Goal: Use online tool/utility: Utilize a website feature to perform a specific function

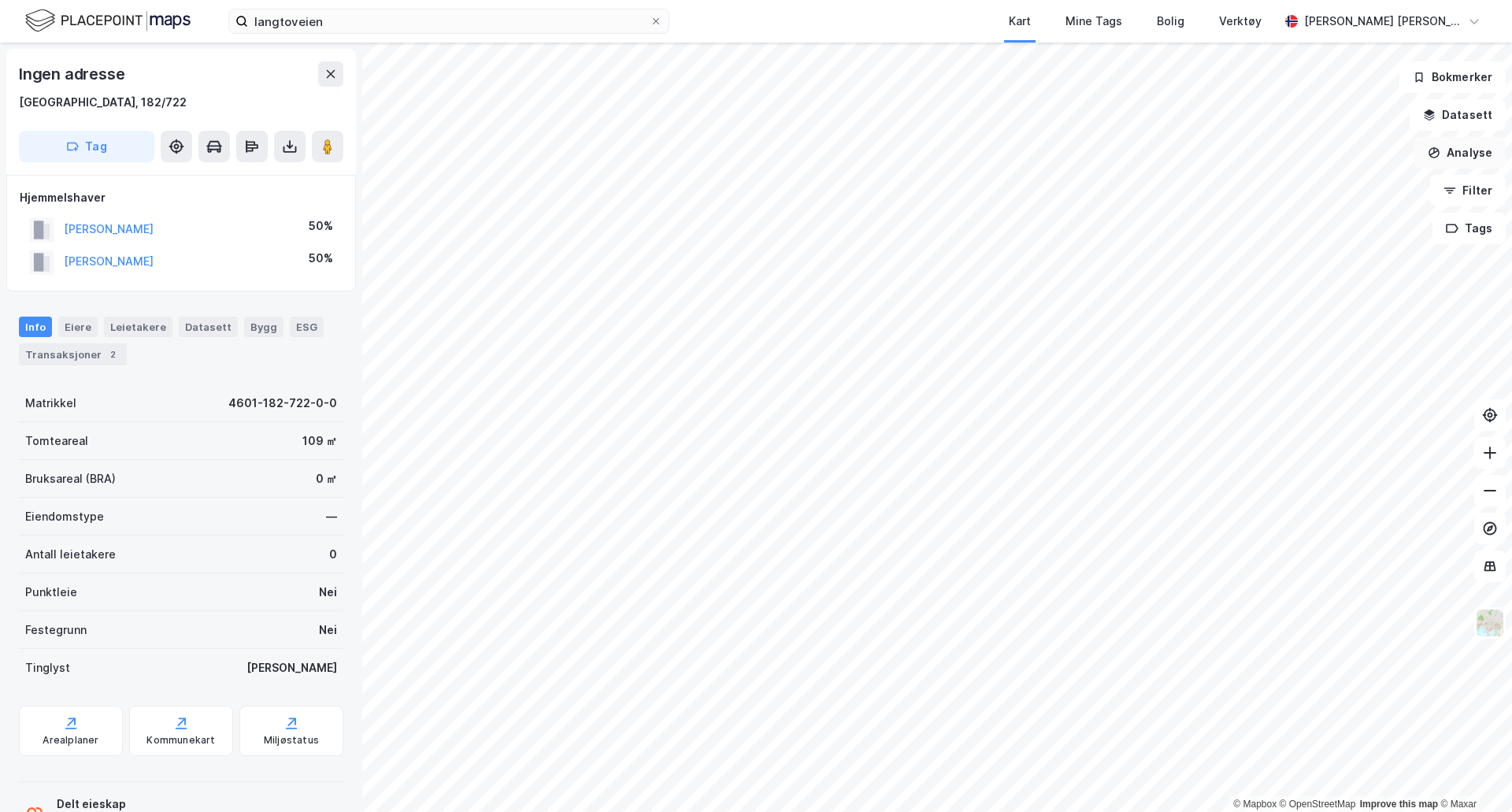
click at [1462, 158] on button "Analyse" at bounding box center [1460, 153] width 92 height 31
click at [1294, 162] on div "Mål avstand" at bounding box center [1313, 154] width 181 height 26
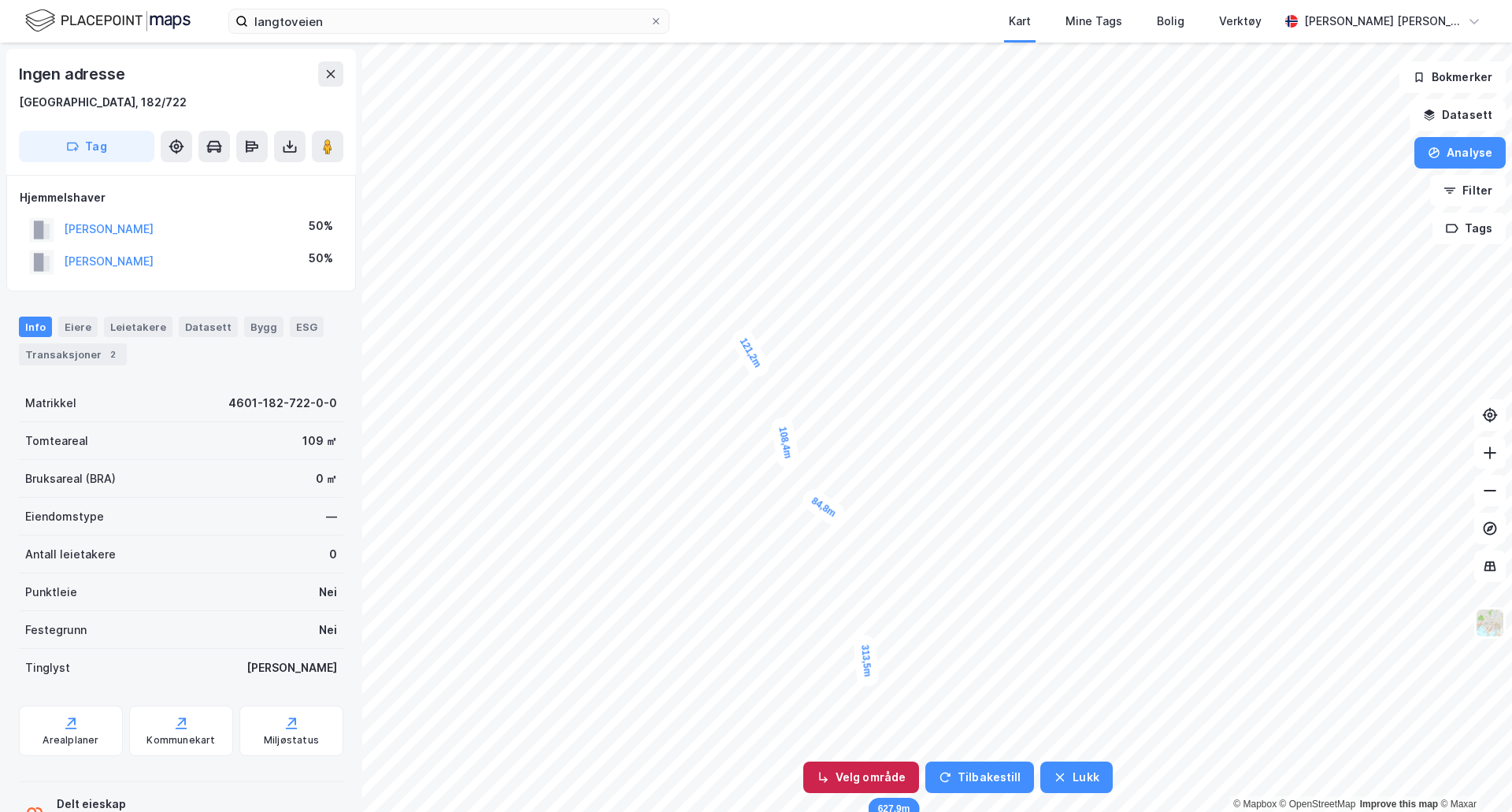
click at [866, 776] on button "Velg område" at bounding box center [861, 777] width 115 height 31
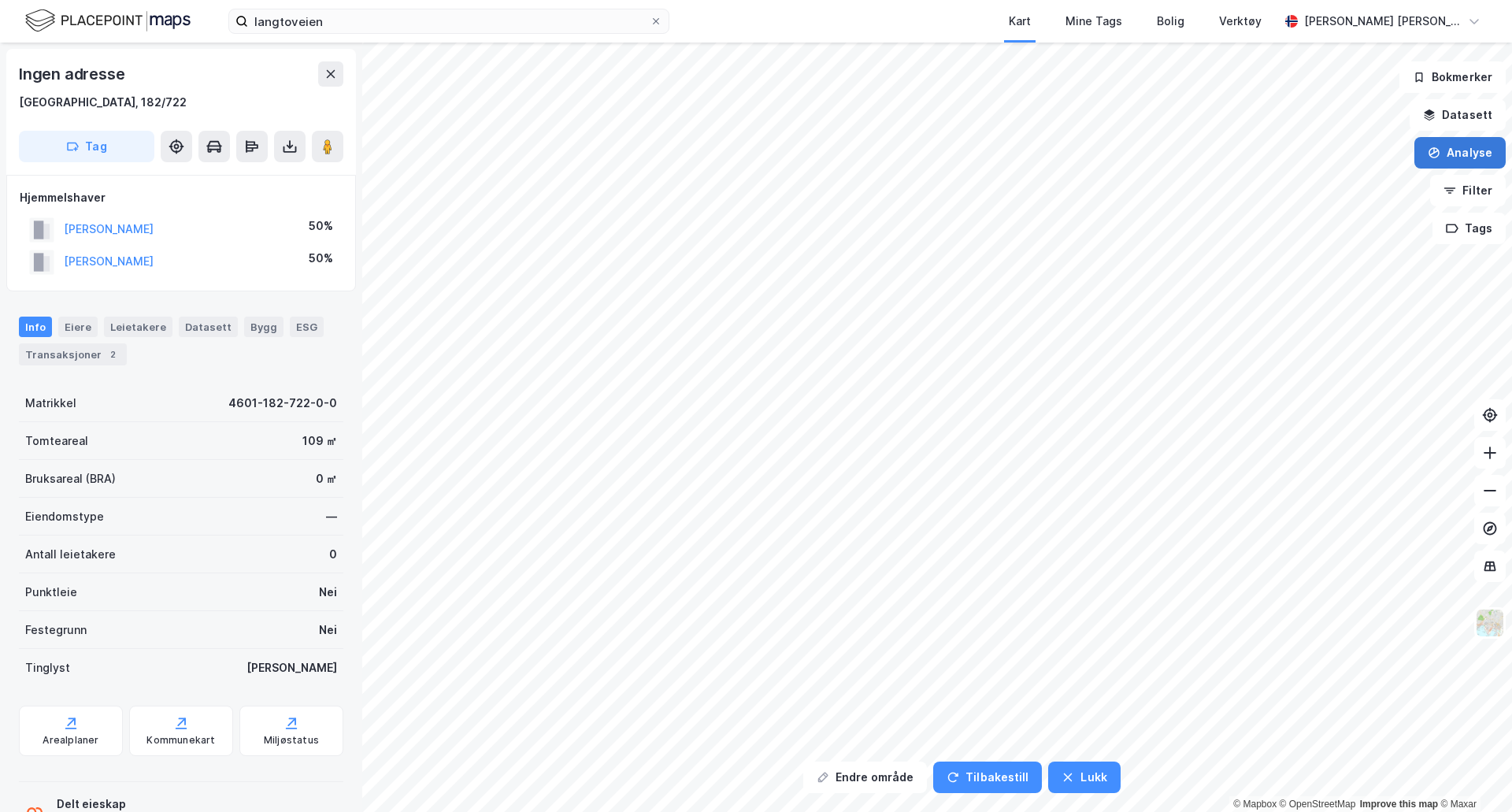
click at [1470, 157] on button "Analyse" at bounding box center [1460, 153] width 92 height 31
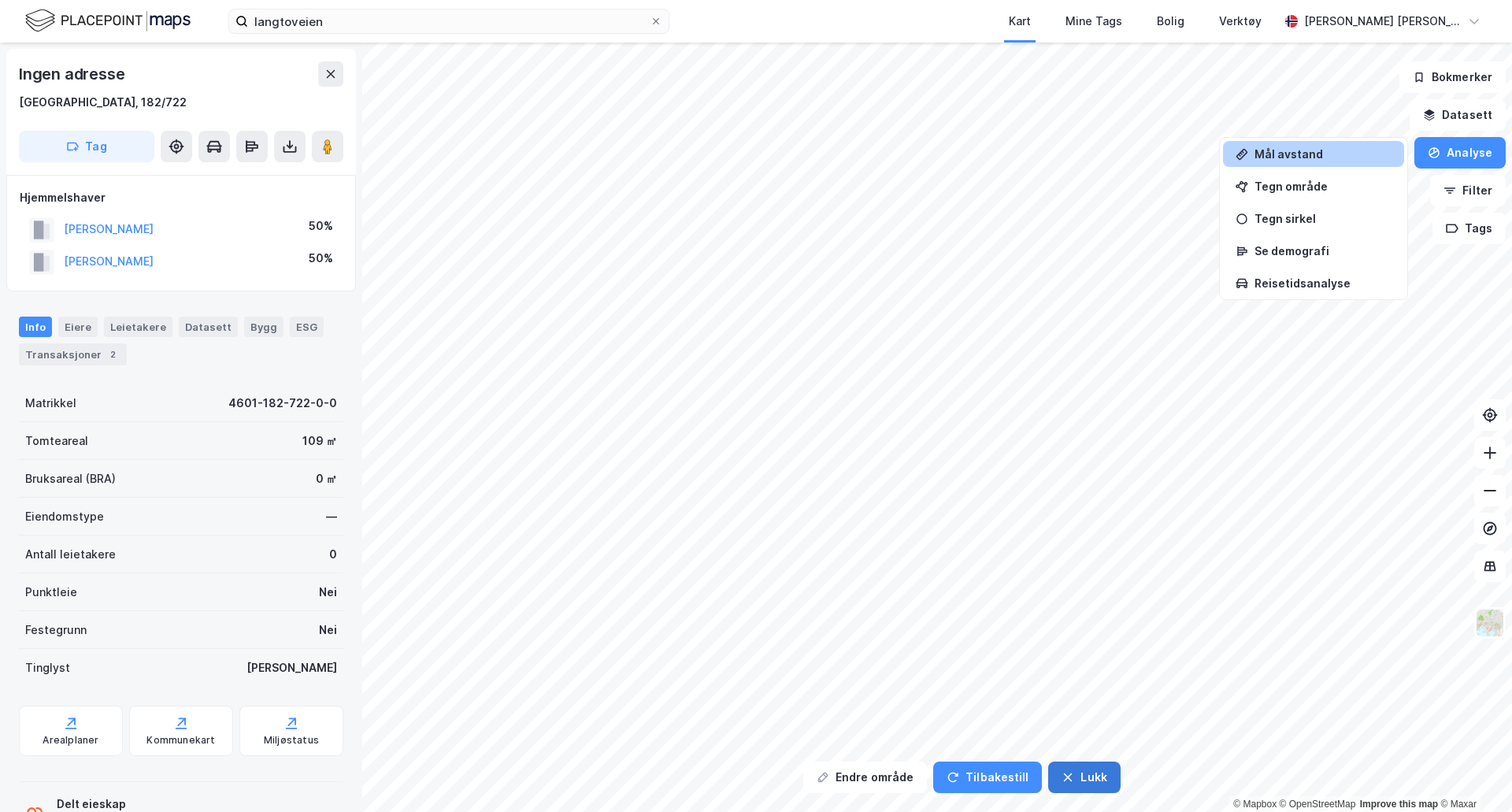
click at [1077, 782] on button "Lukk" at bounding box center [1084, 777] width 71 height 31
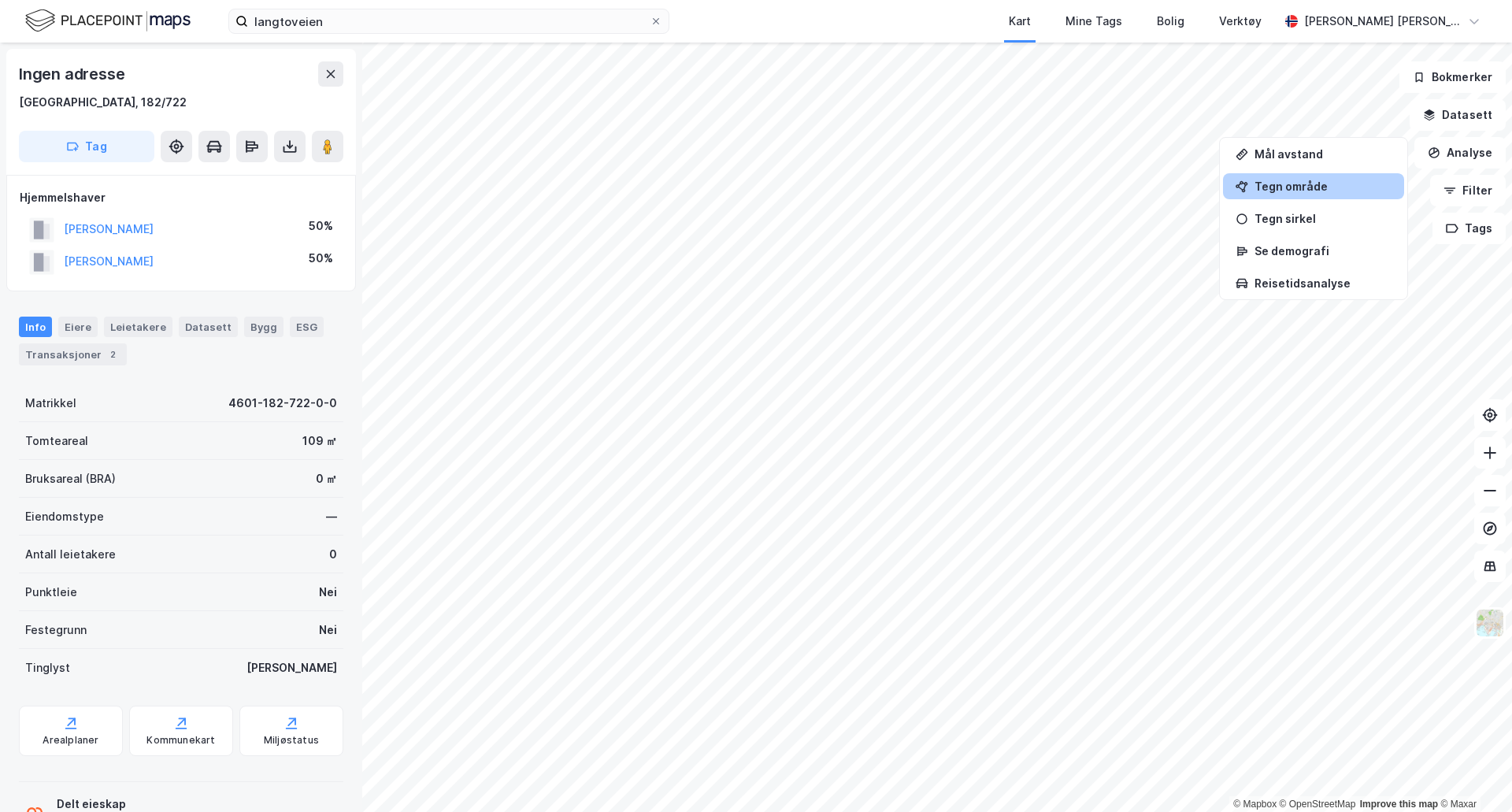
click at [1256, 186] on div "Tegn område" at bounding box center [1313, 186] width 181 height 26
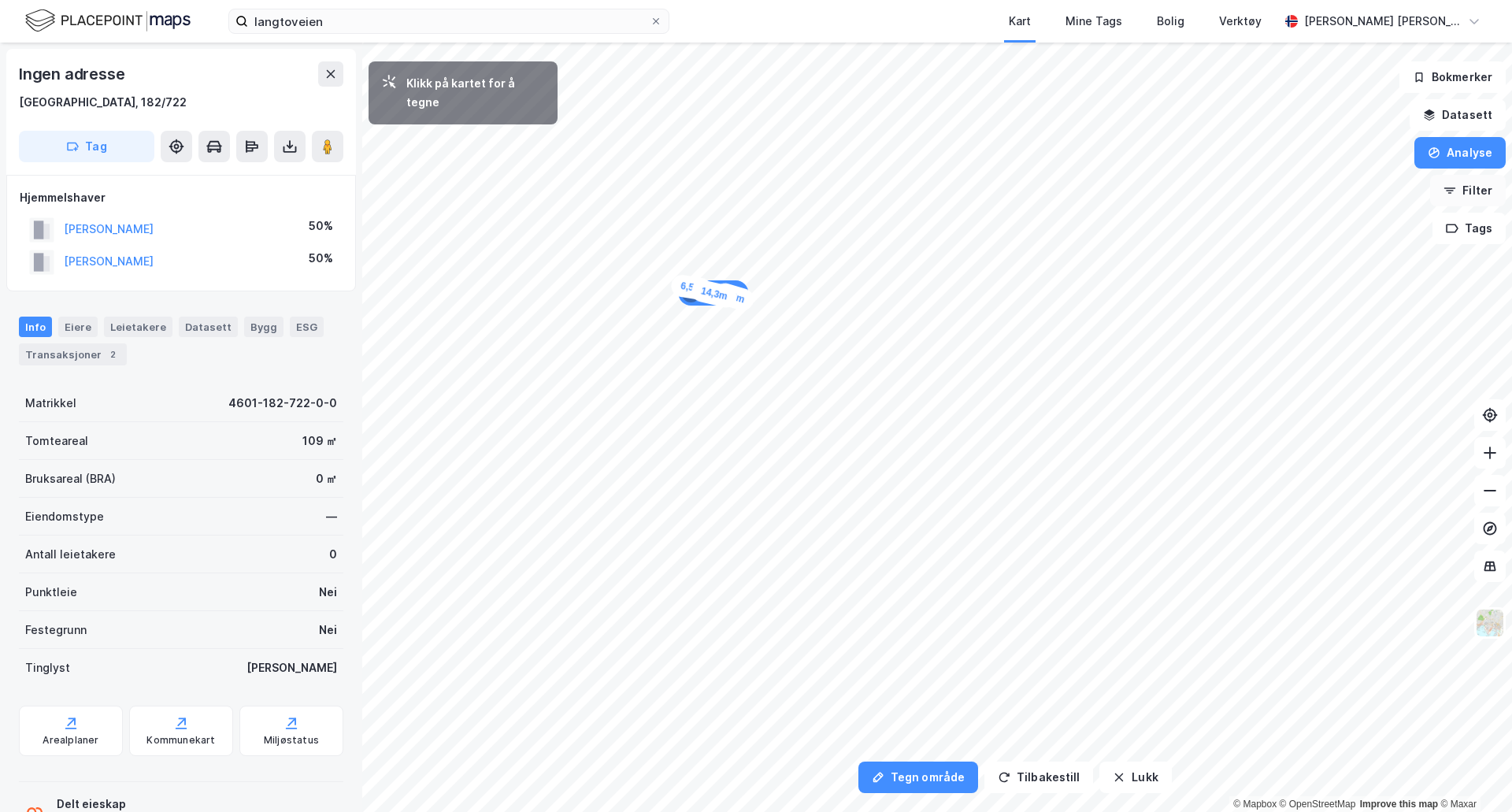
click at [671, 285] on div "6,5m" at bounding box center [690, 287] width 43 height 28
drag, startPoint x: 1436, startPoint y: 186, endPoint x: 635, endPoint y: 281, distance: 806.6
click at [635, 281] on div "5,5m" at bounding box center [654, 281] width 42 height 27
click at [614, 297] on div "4,1m" at bounding box center [624, 288] width 46 height 42
click at [610, 317] on div "2,9m" at bounding box center [613, 305] width 27 height 43
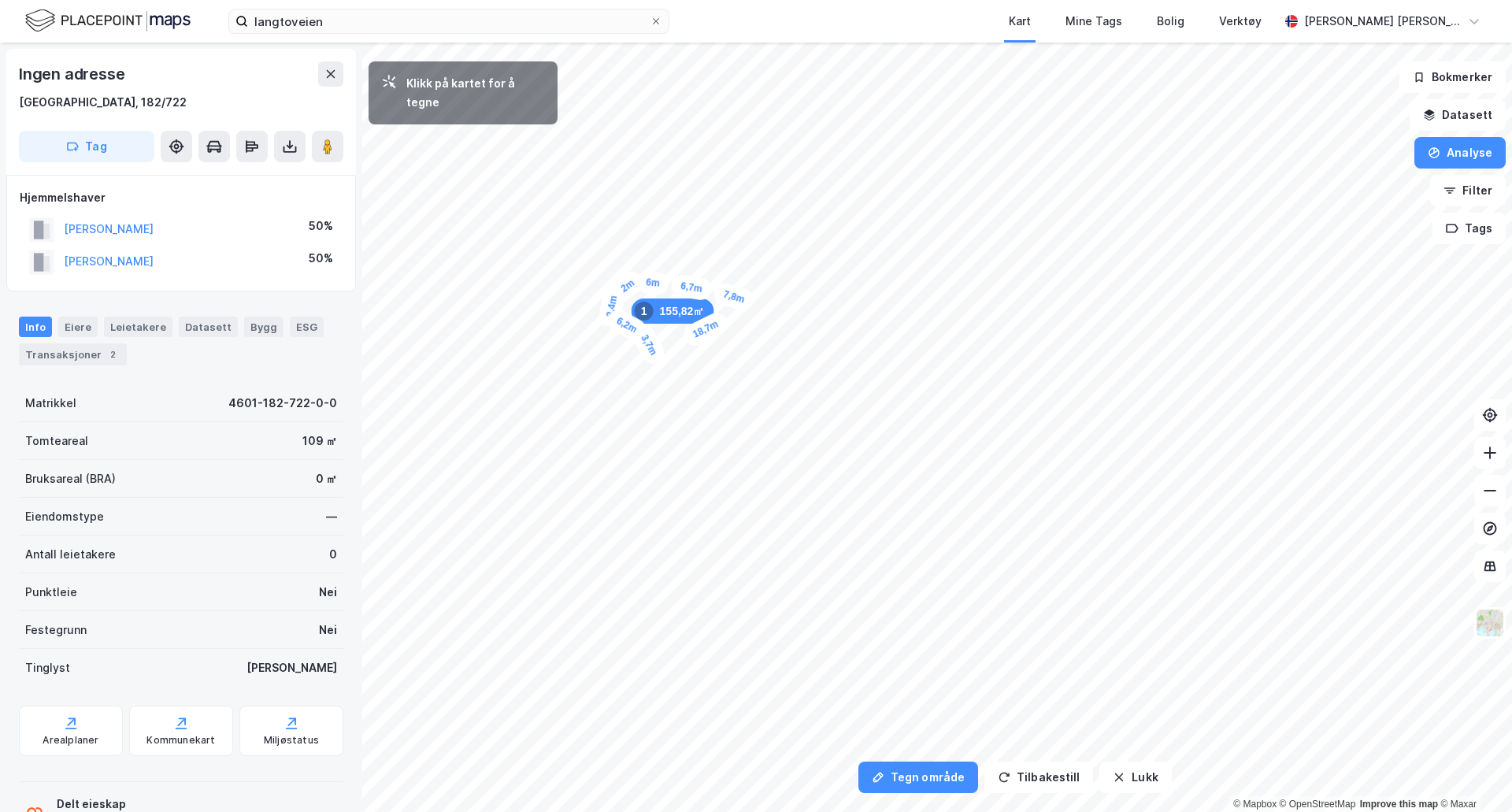
click at [657, 355] on div "3,7m" at bounding box center [649, 345] width 39 height 46
click at [721, 359] on div "5,5m" at bounding box center [704, 363] width 43 height 27
click at [850, 364] on div "3,1m" at bounding box center [837, 356] width 46 height 39
click at [886, 380] on div "5,6m" at bounding box center [869, 373] width 46 height 35
click at [912, 375] on div "4,2m" at bounding box center [899, 377] width 42 height 27
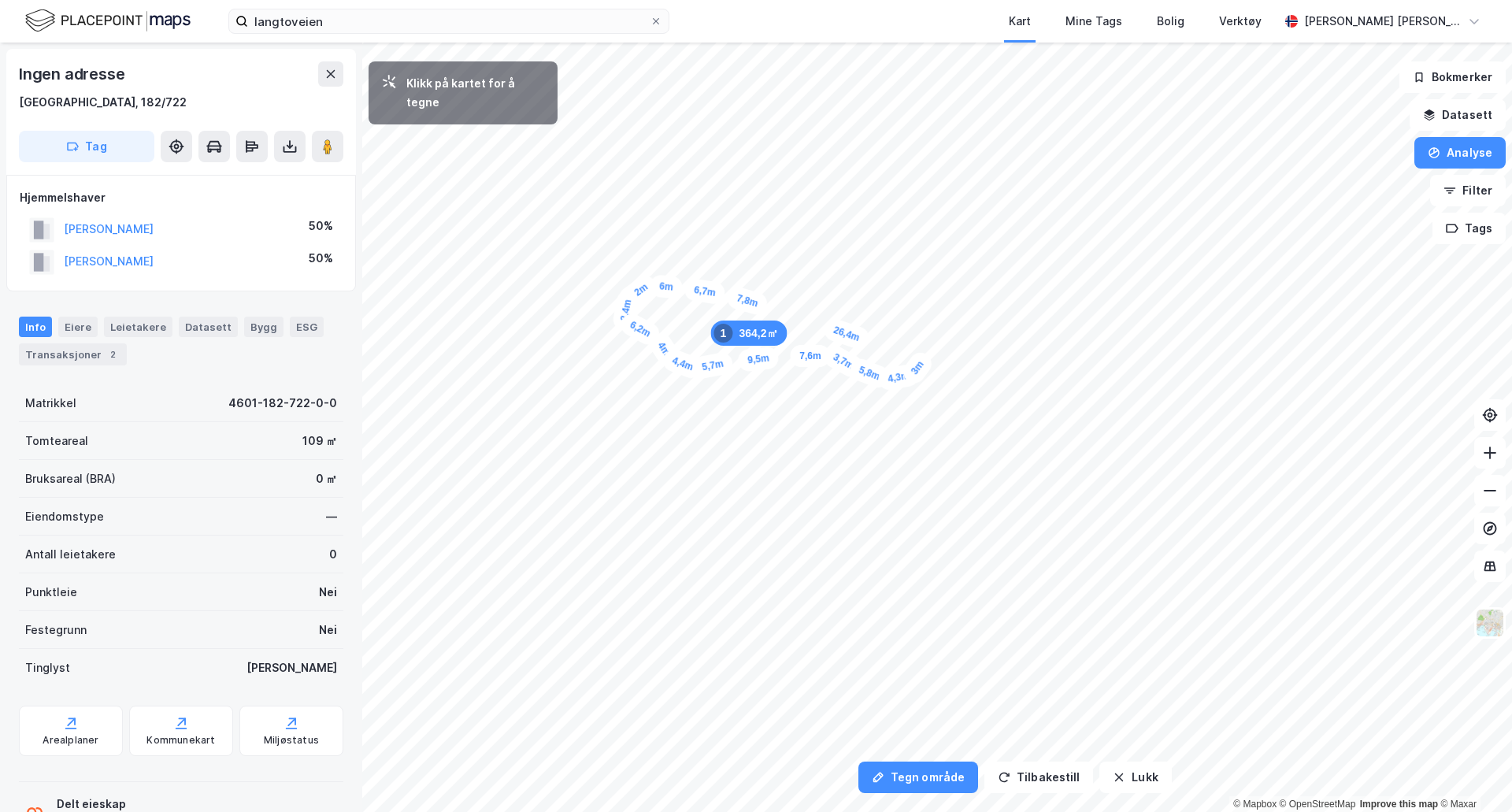
click at [923, 359] on div "3m" at bounding box center [917, 367] width 37 height 39
click at [923, 331] on div "4m" at bounding box center [924, 348] width 26 height 35
click at [838, 318] on div "1,6m" at bounding box center [845, 315] width 46 height 37
click at [805, 316] on div "5,3m" at bounding box center [824, 317] width 42 height 24
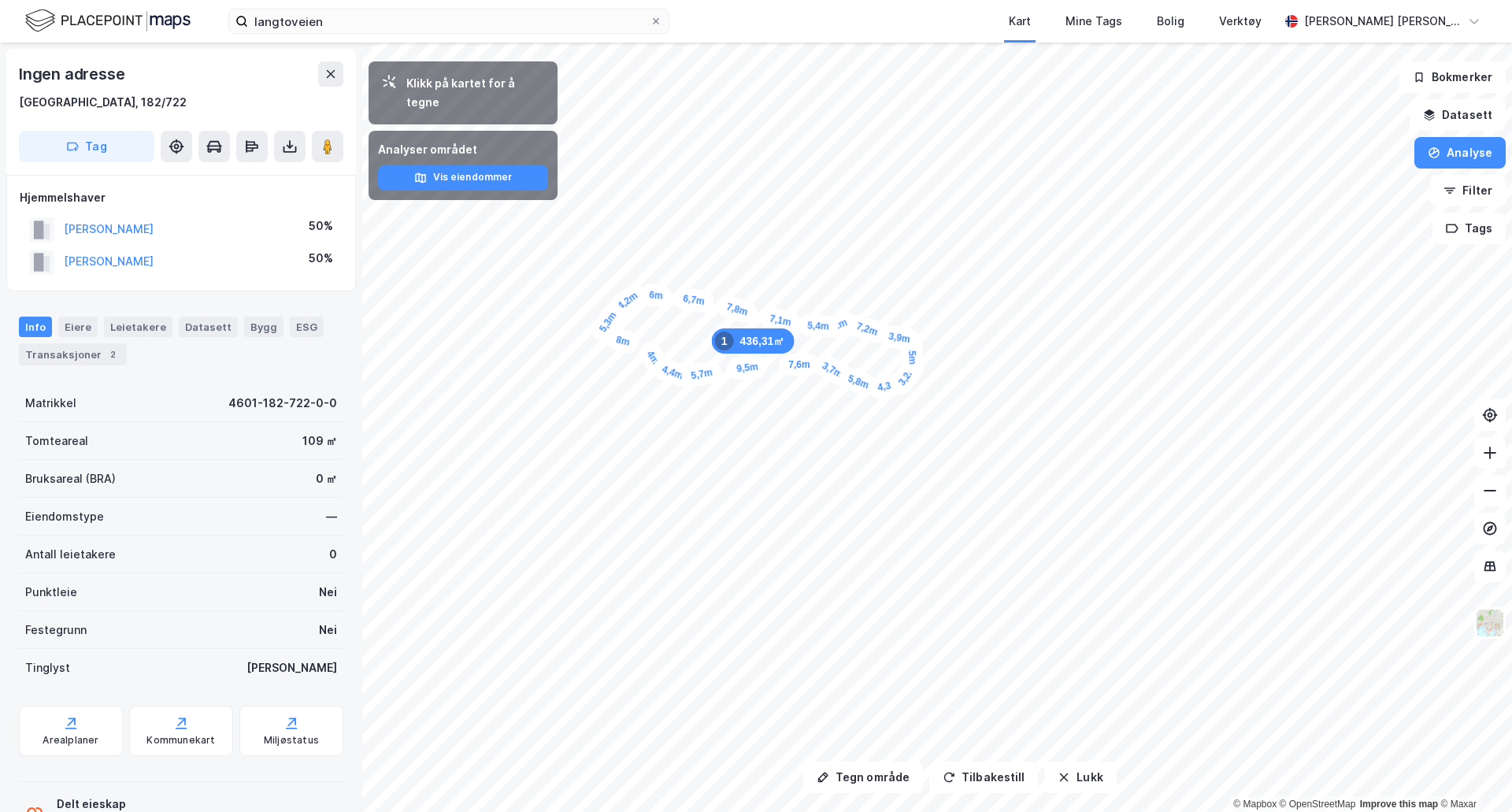
drag, startPoint x: 636, startPoint y: 340, endPoint x: 632, endPoint y: 352, distance: 12.6
click at [632, 352] on div "8m" at bounding box center [623, 341] width 37 height 29
